Goal: Information Seeking & Learning: Learn about a topic

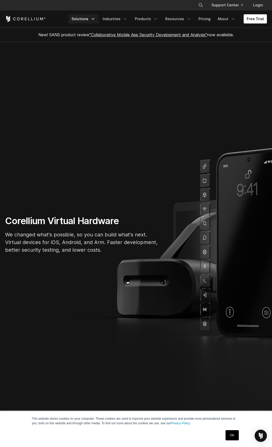
click at [92, 19] on link "Solutions" at bounding box center [83, 18] width 30 height 9
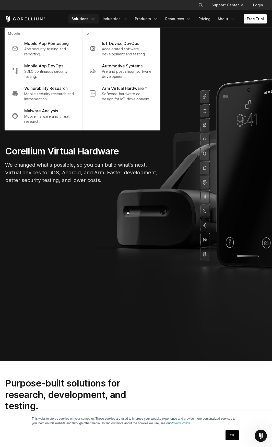
scroll to position [77, 0]
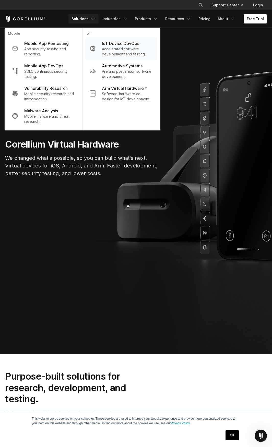
click at [123, 48] on p "Accelerated software development and testing." at bounding box center [127, 51] width 51 height 10
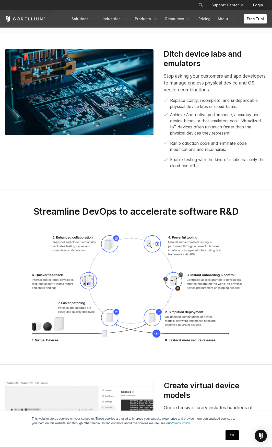
scroll to position [715, 0]
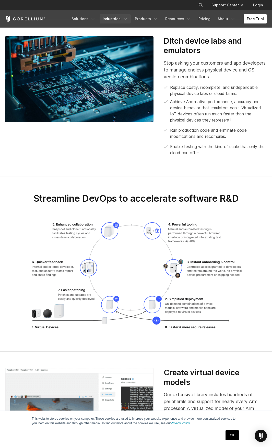
click at [116, 17] on link "Industries" at bounding box center [115, 18] width 31 height 9
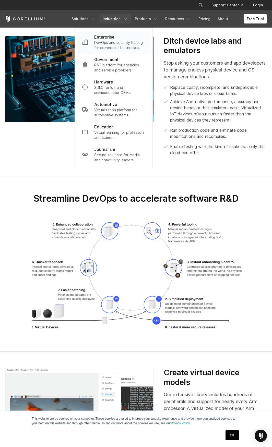
click at [119, 48] on p "DevOps and security testing for commercial businesses." at bounding box center [119, 45] width 51 height 10
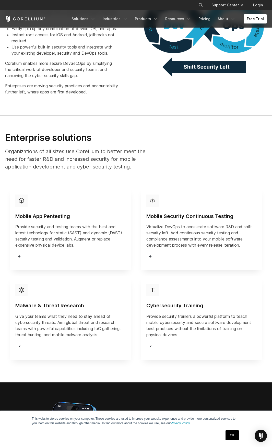
scroll to position [715, 0]
